Goal: Information Seeking & Learning: Learn about a topic

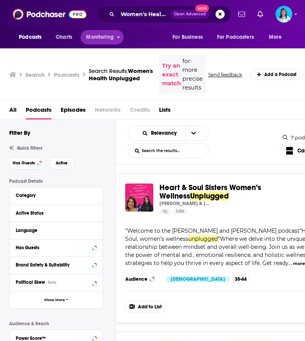
scroll to position [154, 0]
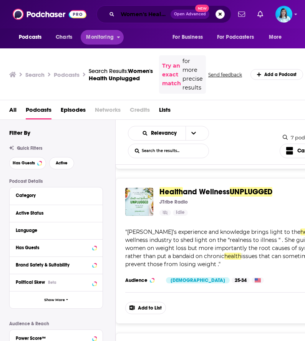
click at [122, 15] on input "Women's Health Unplugged" at bounding box center [143, 14] width 53 height 12
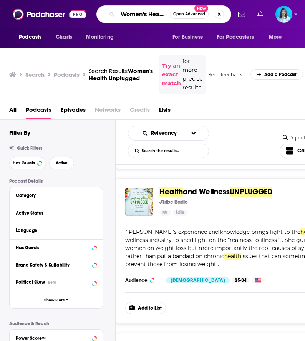
click at [122, 15] on input "Women's Health Unplugged" at bounding box center [143, 14] width 52 height 12
paste input "Fempower Health"
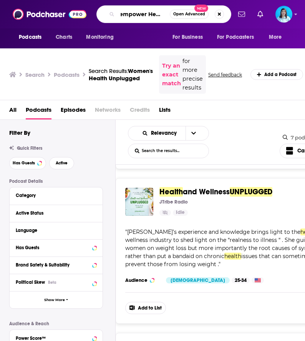
type input "Fempower Health"
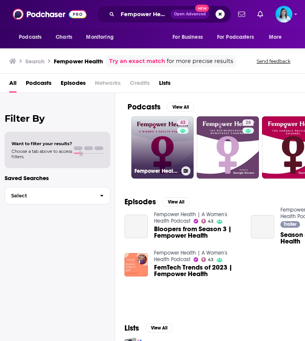
click at [155, 169] on h3 "Fempower Health | A Women's Health Podcast" at bounding box center [156, 171] width 44 height 7
